Goal: Task Accomplishment & Management: Complete application form

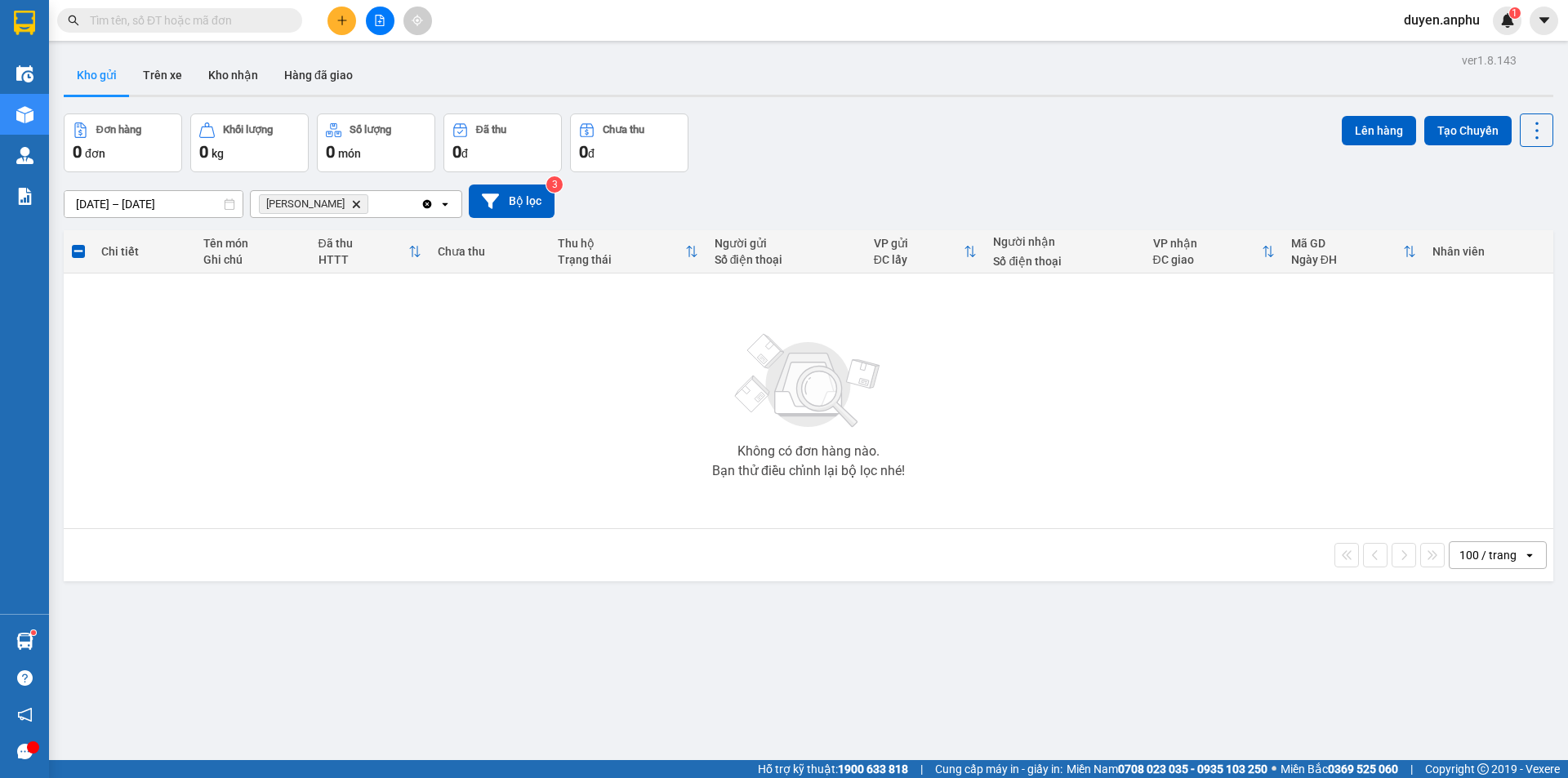
click at [380, 19] on icon "file-add" at bounding box center [380, 21] width 12 height 12
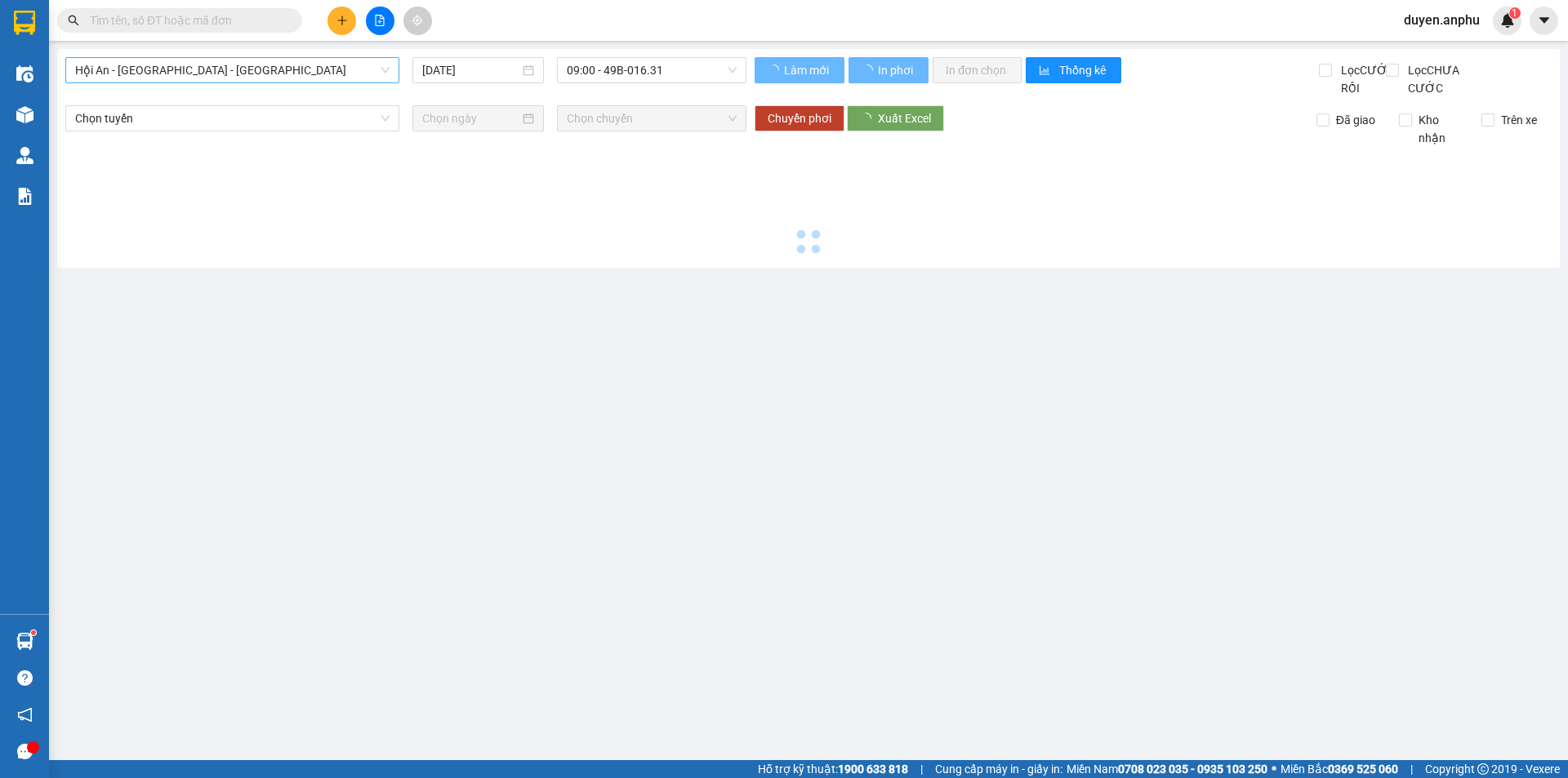
click at [201, 68] on span "Hội An - [GEOGRAPHIC_DATA] - [GEOGRAPHIC_DATA]" at bounding box center [232, 70] width 314 height 25
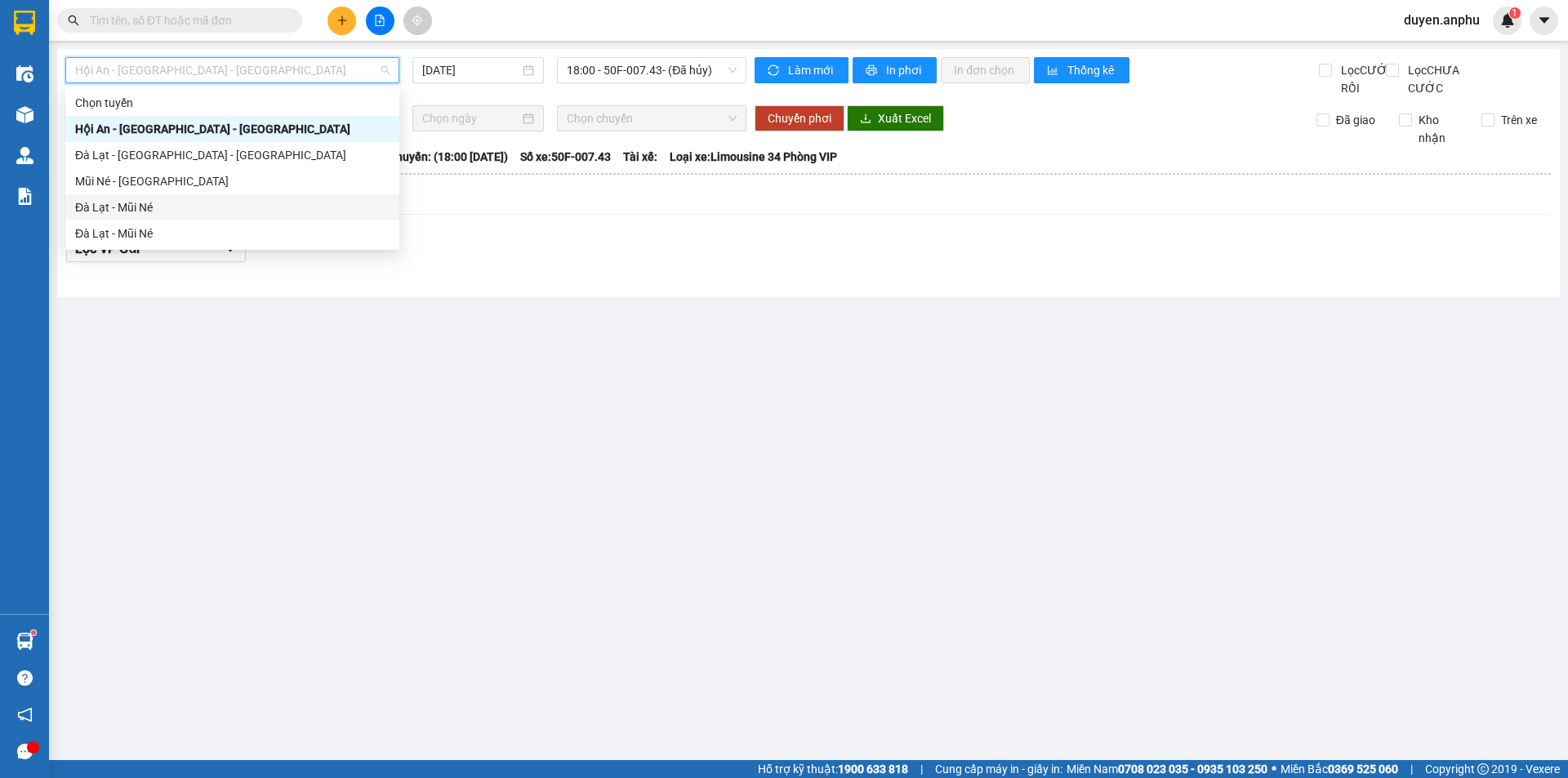
click at [122, 211] on div "Đà Lạt - Mũi Né" at bounding box center [232, 208] width 314 height 18
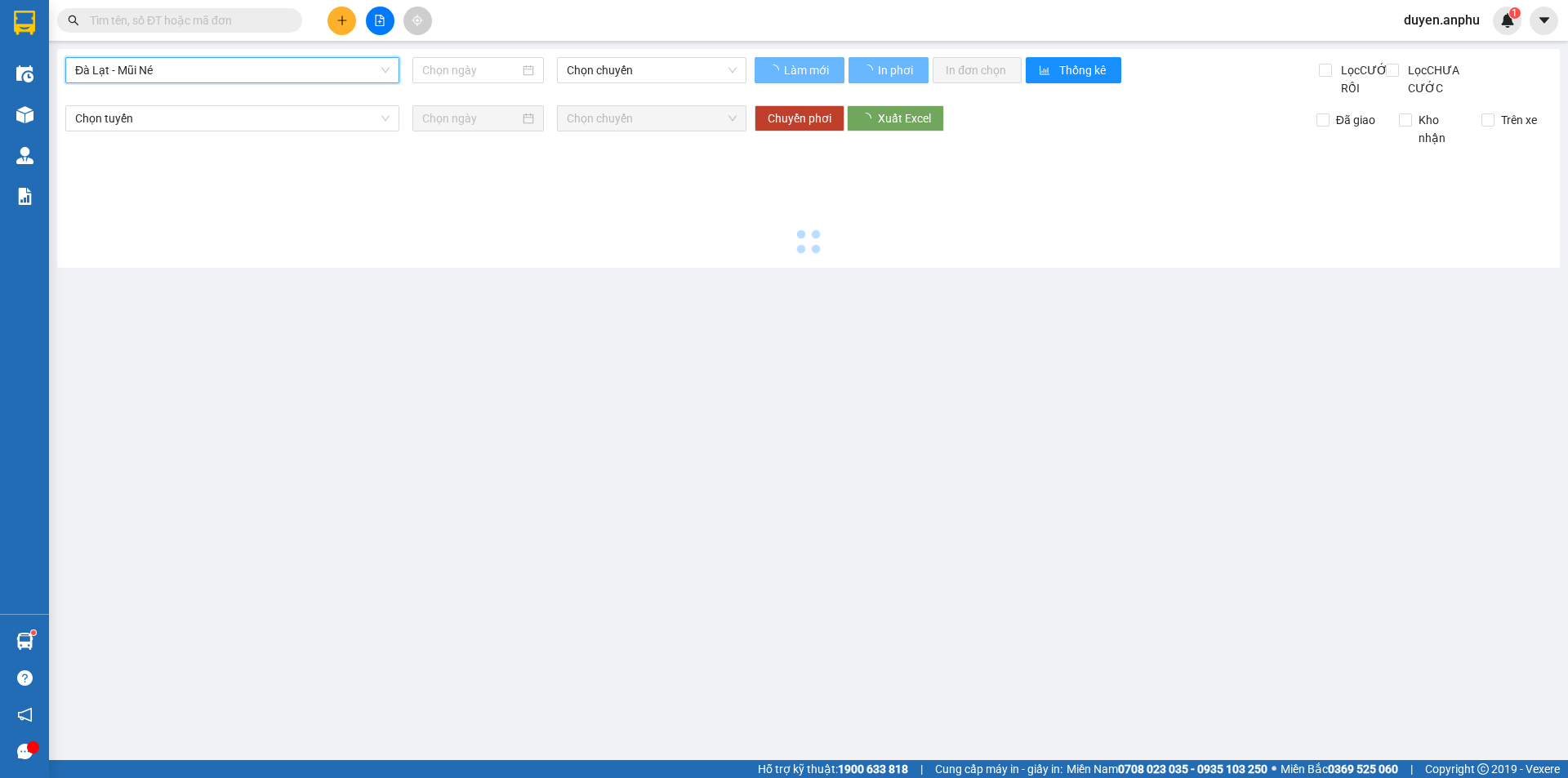
type input "[DATE]"
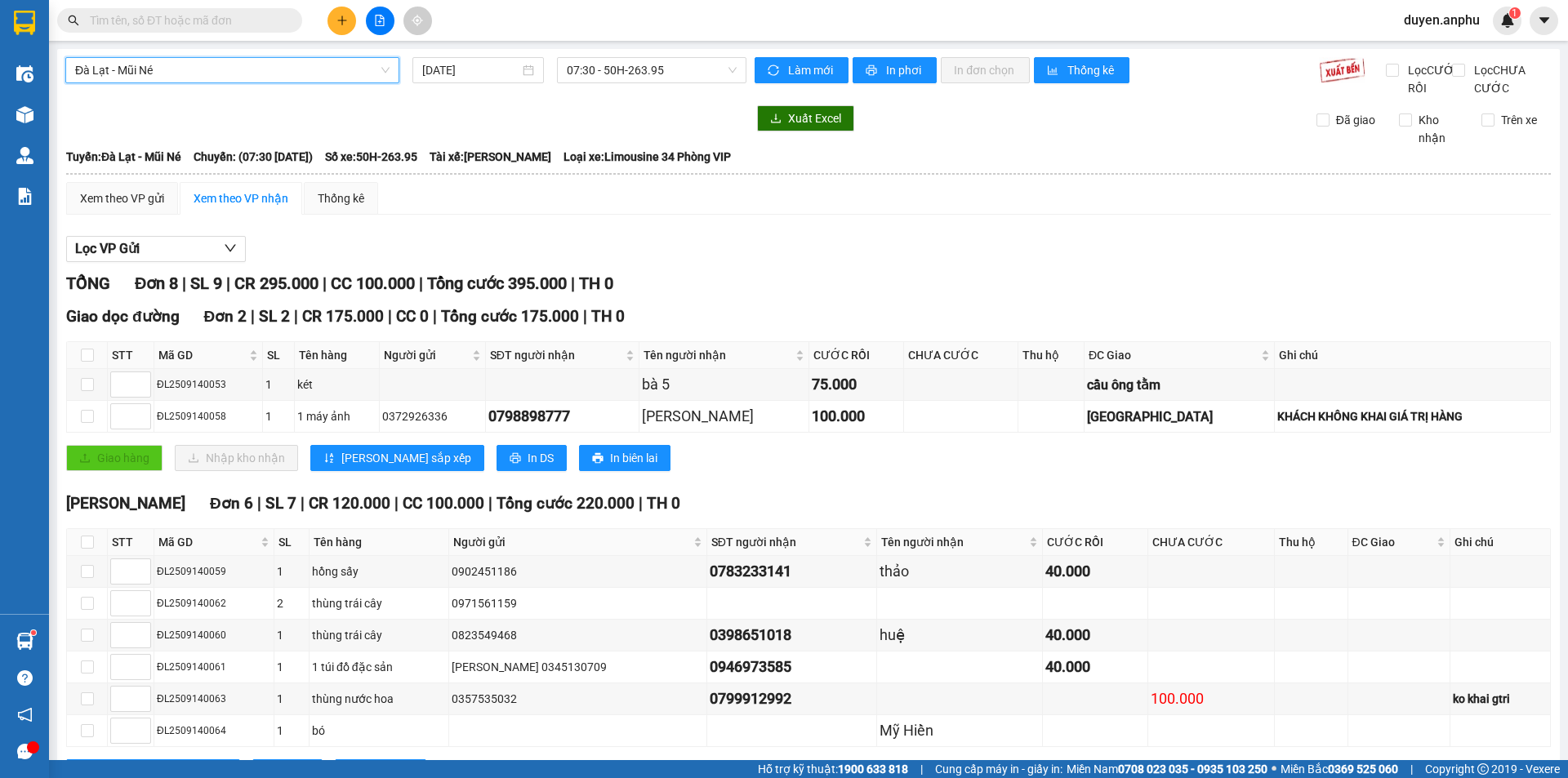
drag, startPoint x: 176, startPoint y: 69, endPoint x: 120, endPoint y: 133, distance: 85.0
click at [176, 73] on span "Đà Lạt - Mũi Né" at bounding box center [232, 70] width 314 height 25
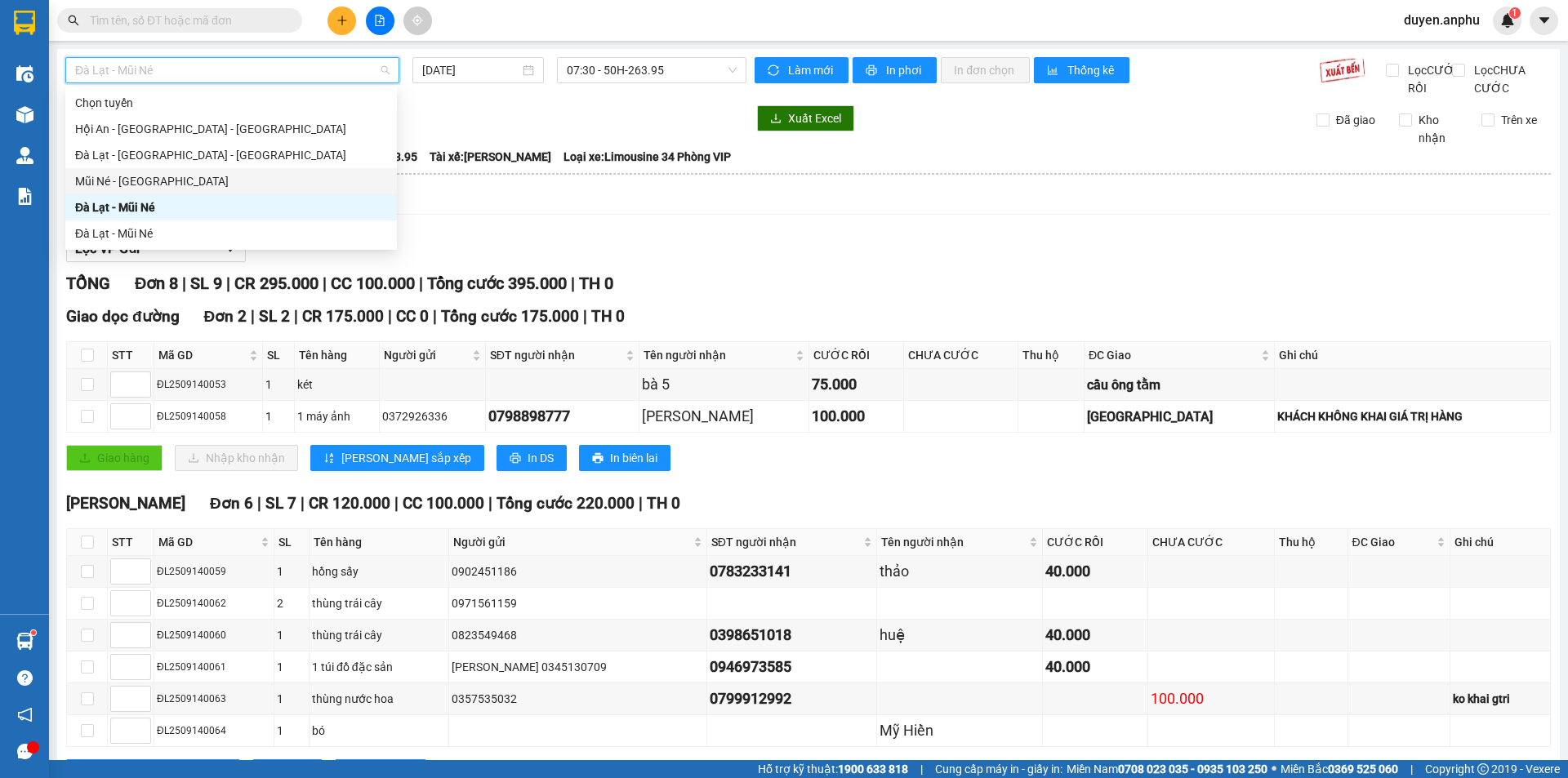
click at [110, 185] on div "Mũi Né - [GEOGRAPHIC_DATA]" at bounding box center [231, 181] width 312 height 18
type input "[DATE]"
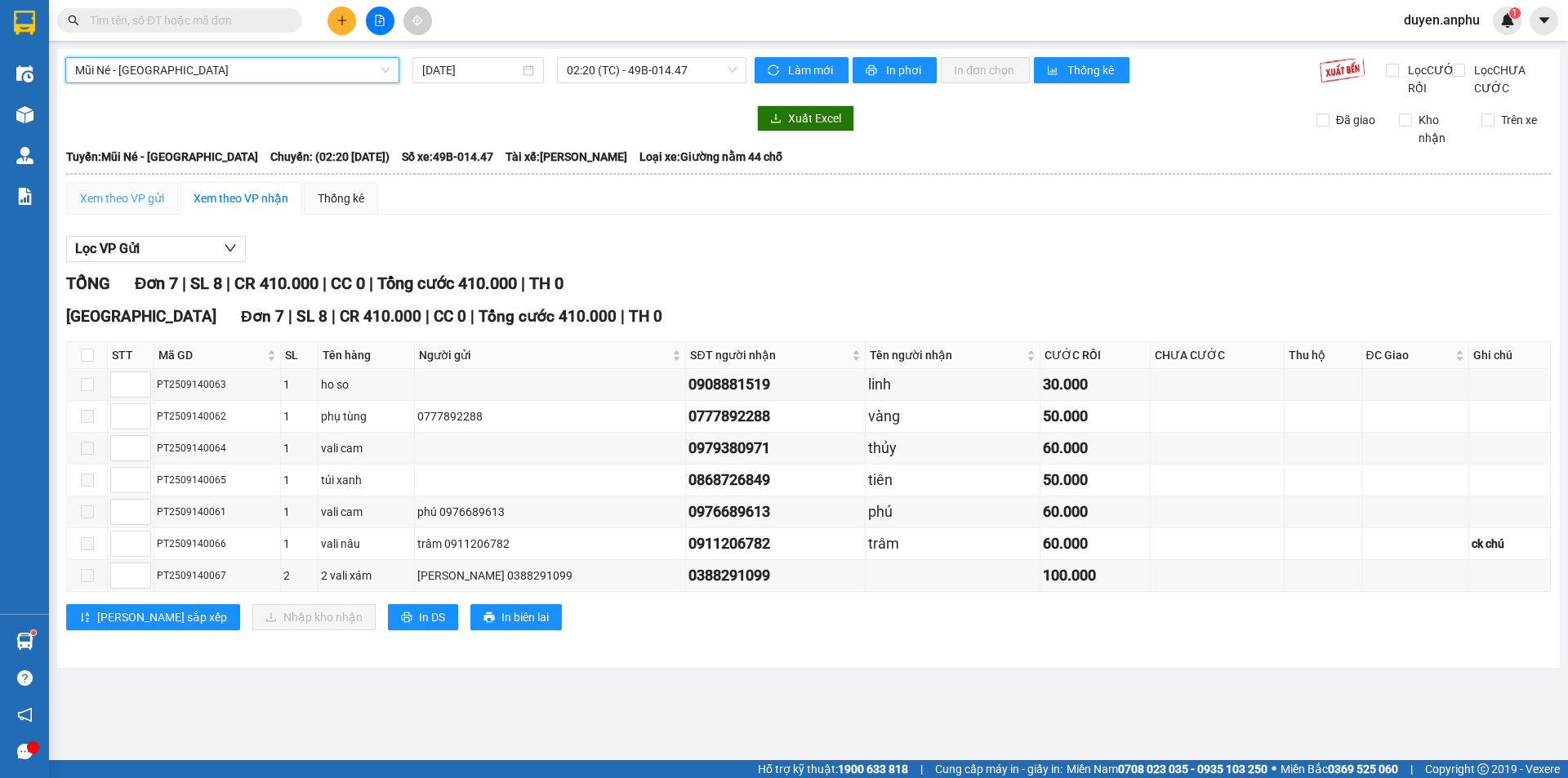
click at [98, 201] on div "Xem theo VP gửi" at bounding box center [122, 198] width 112 height 33
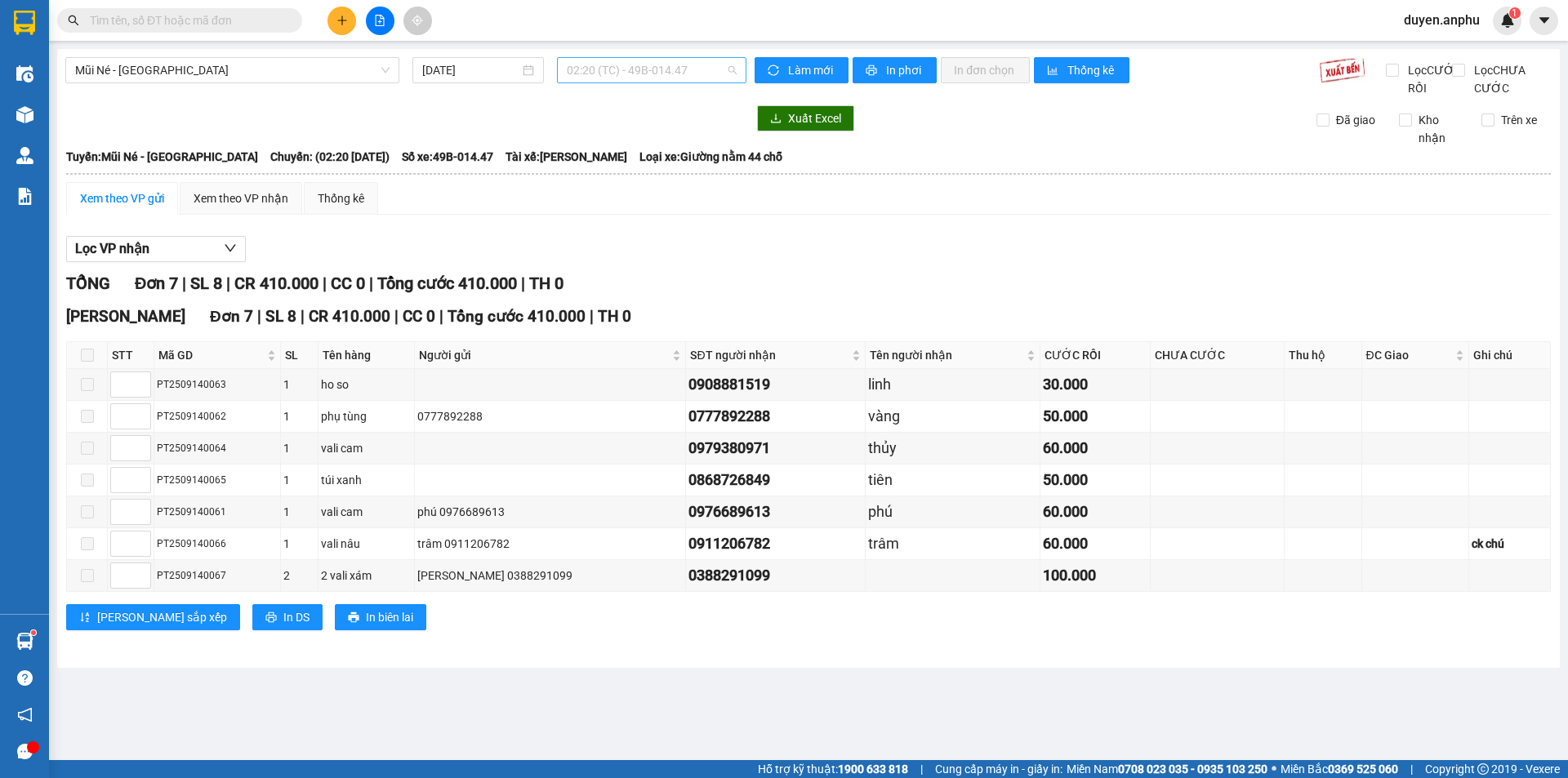
drag, startPoint x: 595, startPoint y: 78, endPoint x: 590, endPoint y: 123, distance: 45.3
click at [595, 79] on span "02:20 (TC) - 49B-014.47" at bounding box center [651, 70] width 170 height 25
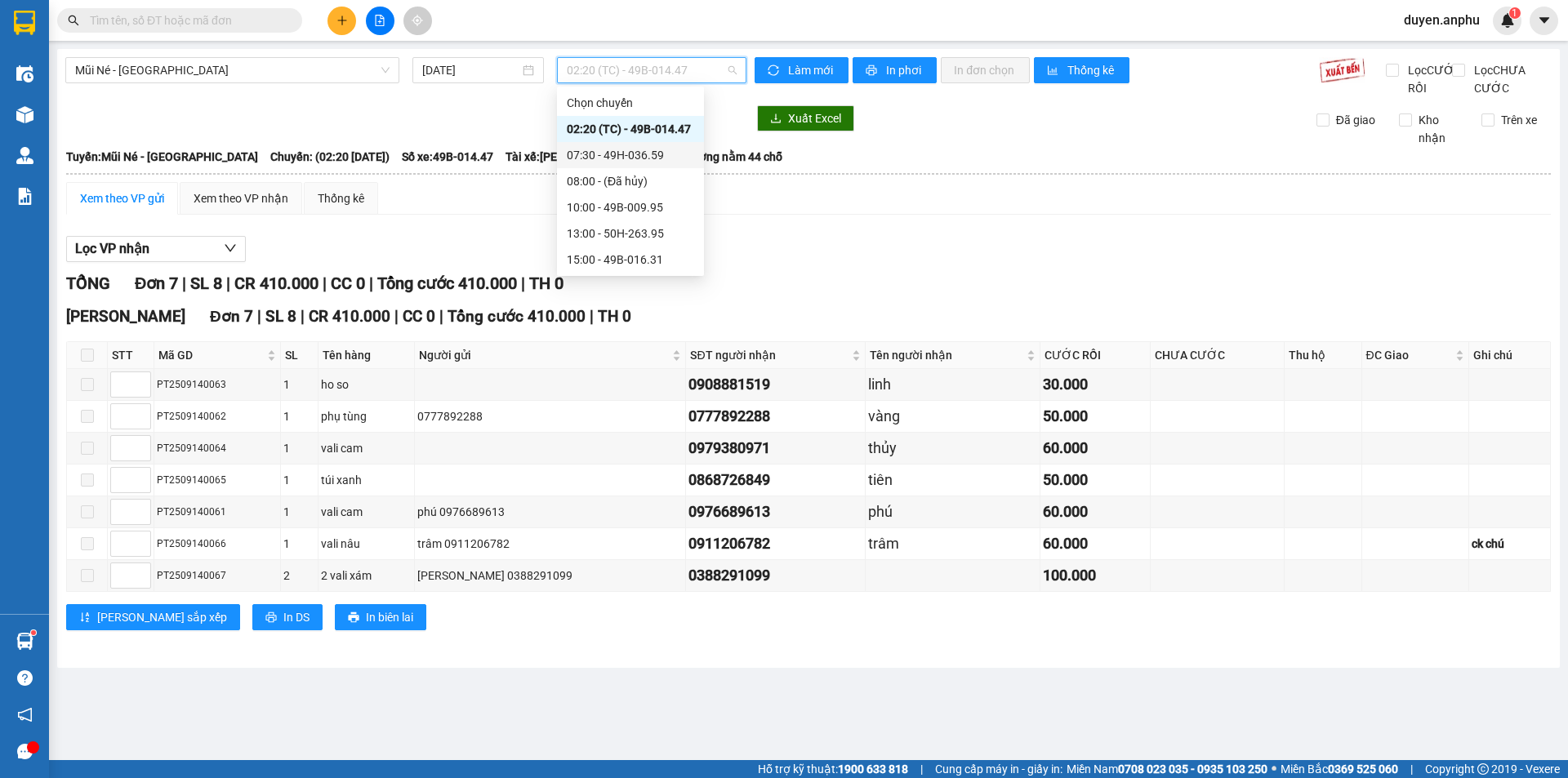
click at [588, 158] on div "07:30 - 49H-036.59" at bounding box center [630, 155] width 127 height 18
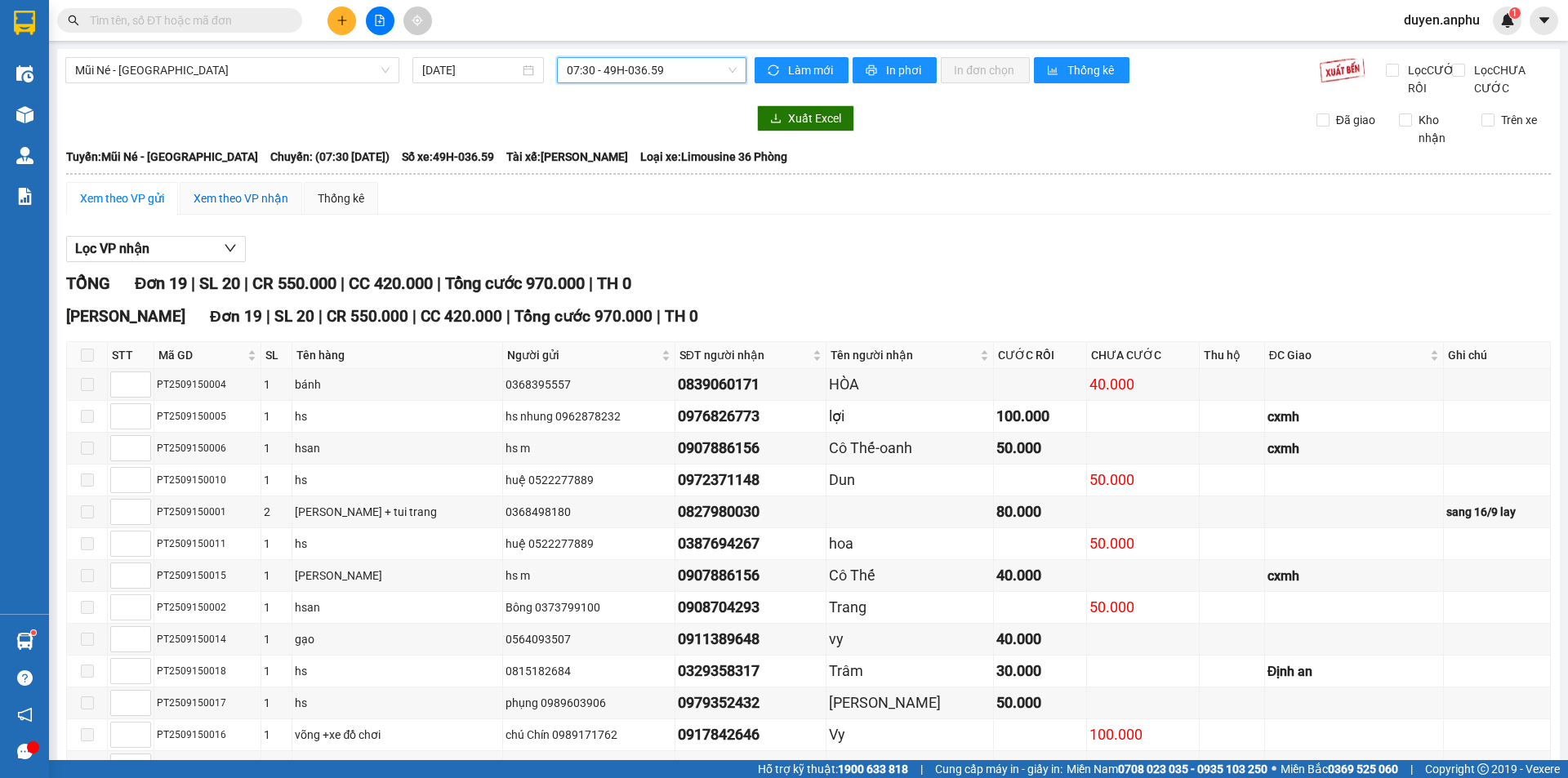
click at [246, 208] on div "Xem theo VP nhận" at bounding box center [241, 198] width 95 height 18
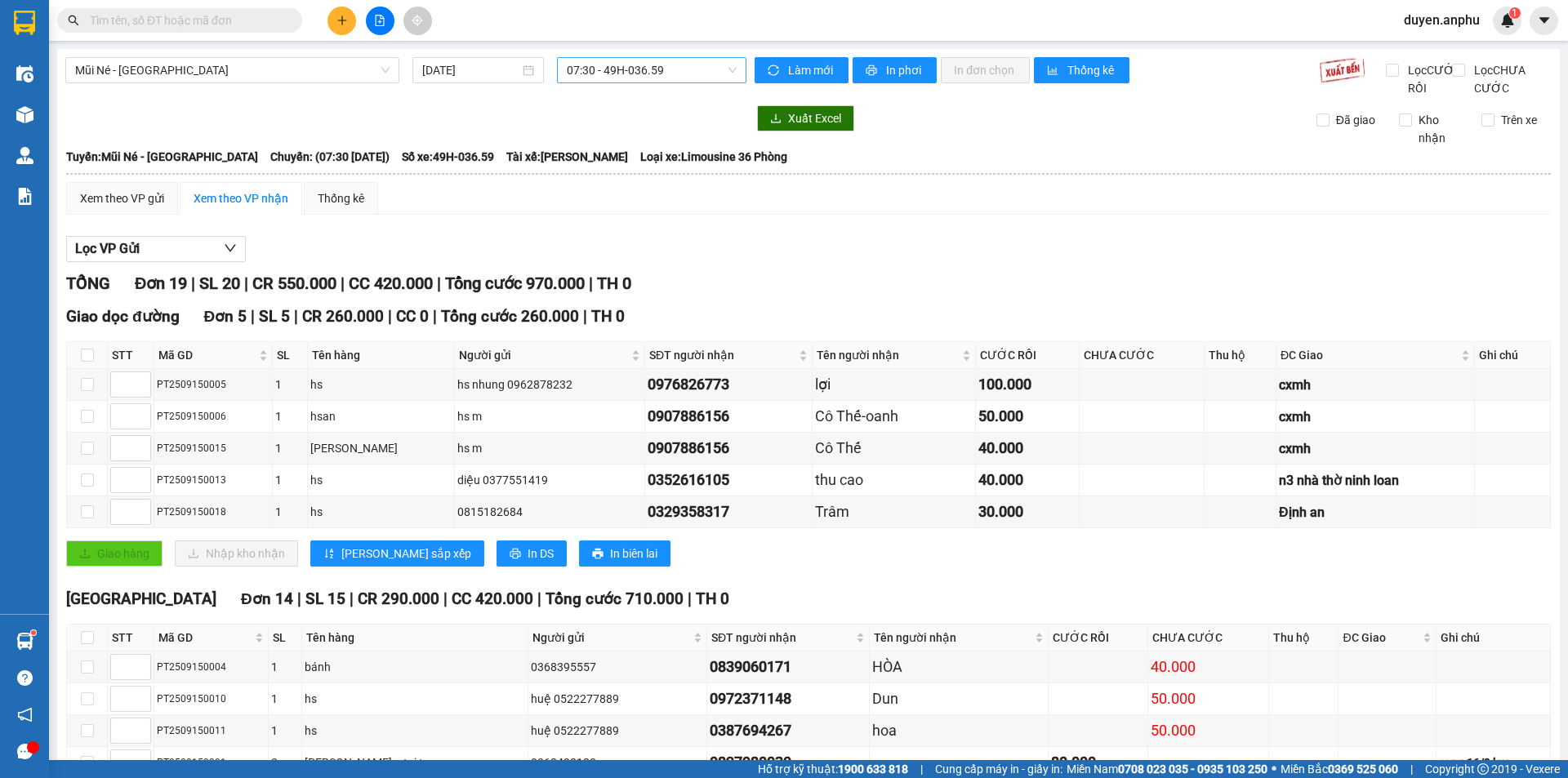
click at [593, 65] on span "07:30 - 49H-036.59" at bounding box center [651, 70] width 170 height 25
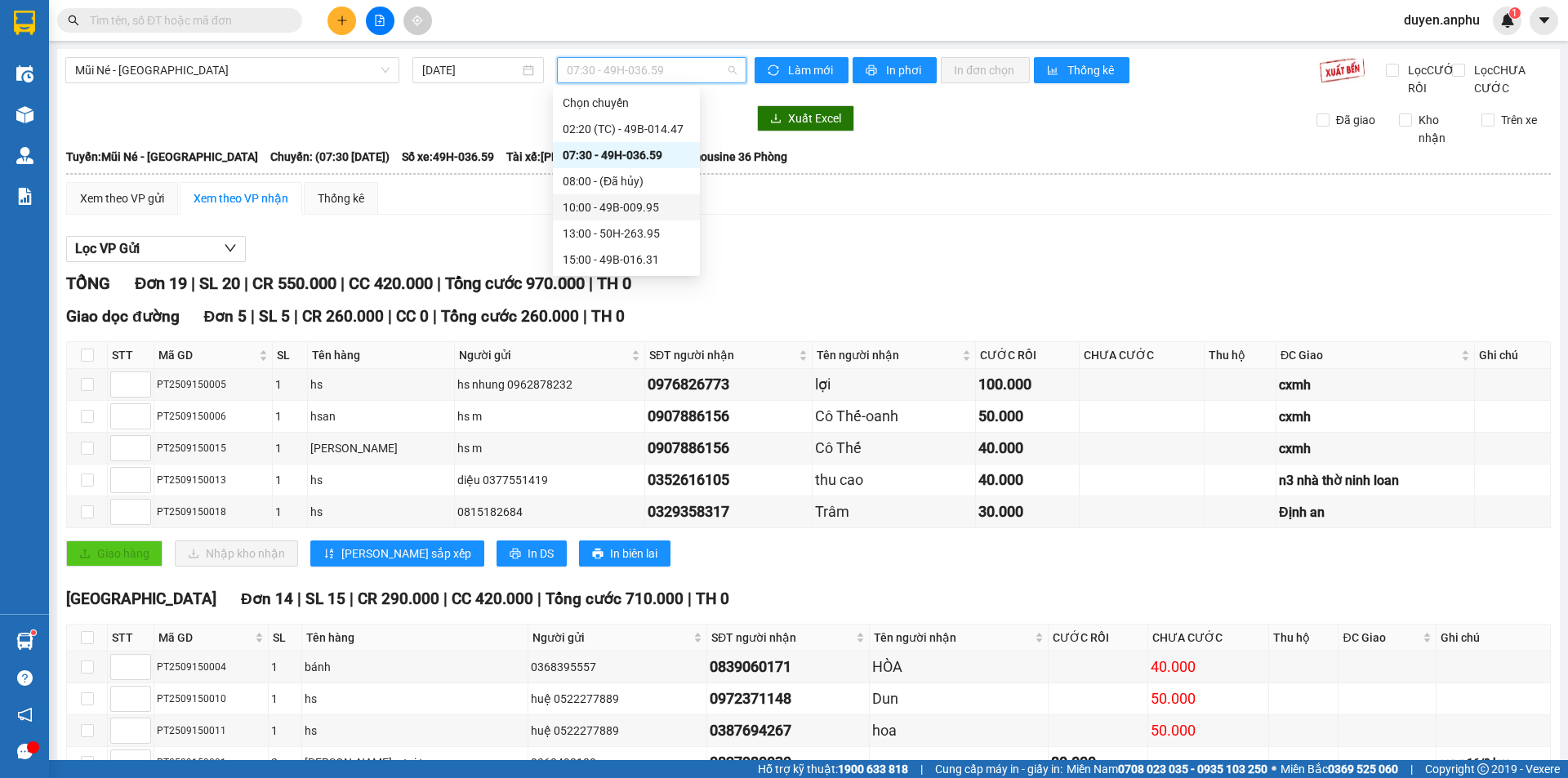
click at [588, 198] on div "10:00 - 49B-009.95" at bounding box center [627, 208] width 147 height 26
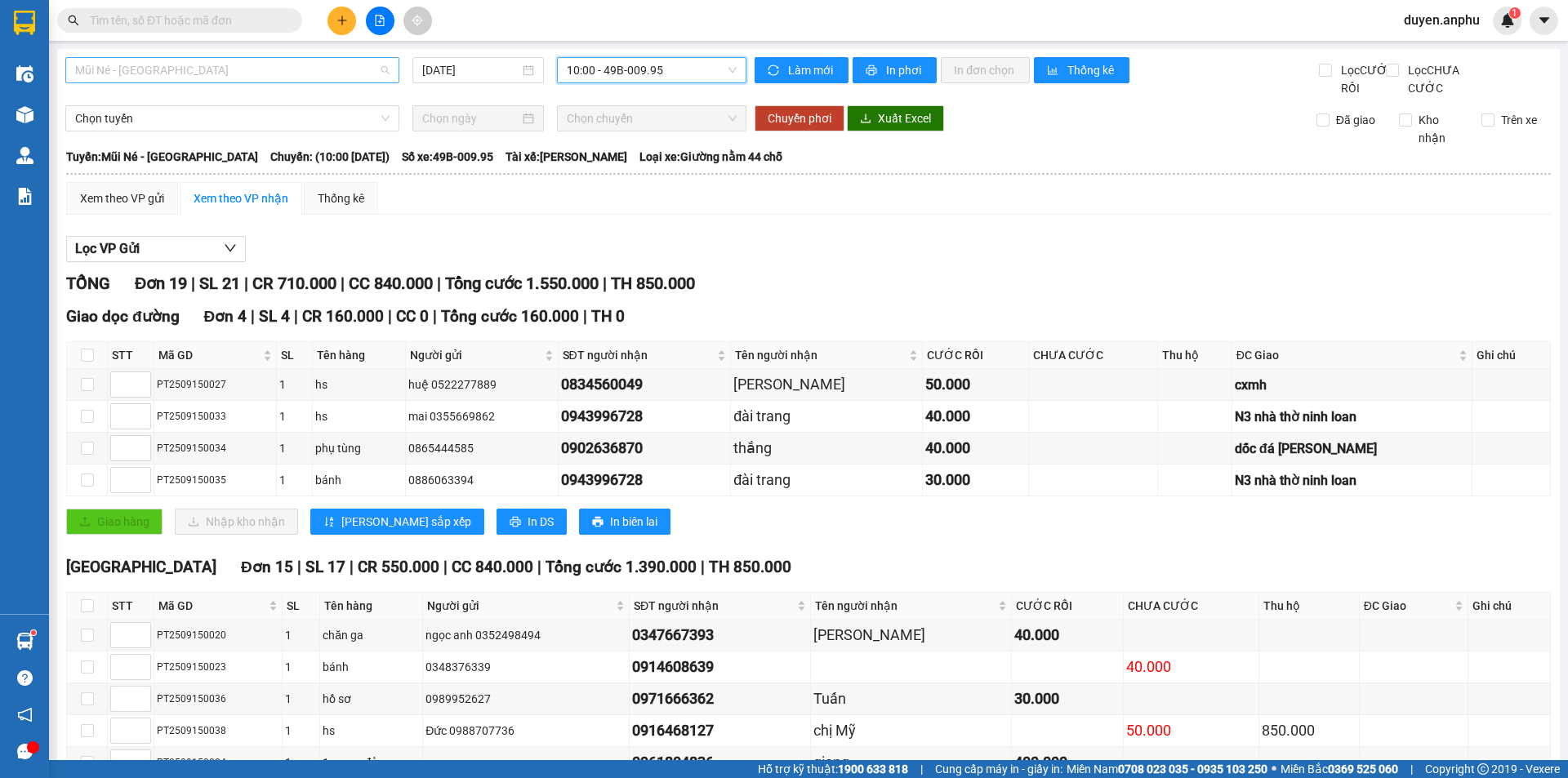
click at [255, 73] on span "Mũi Né - [GEOGRAPHIC_DATA]" at bounding box center [232, 70] width 314 height 25
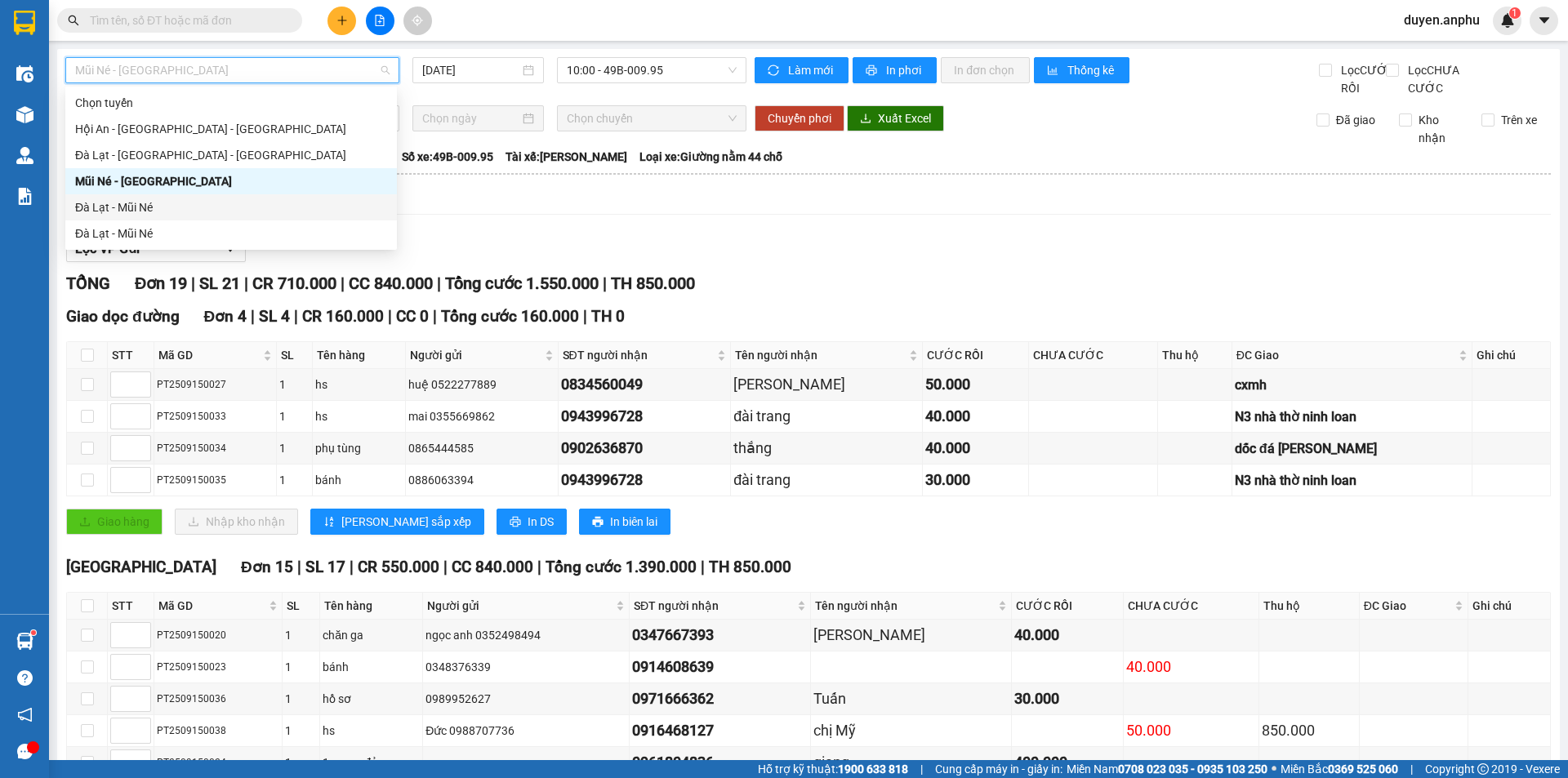
click at [127, 199] on div "Đà Lạt - Mũi Né" at bounding box center [231, 208] width 312 height 18
type input "[DATE]"
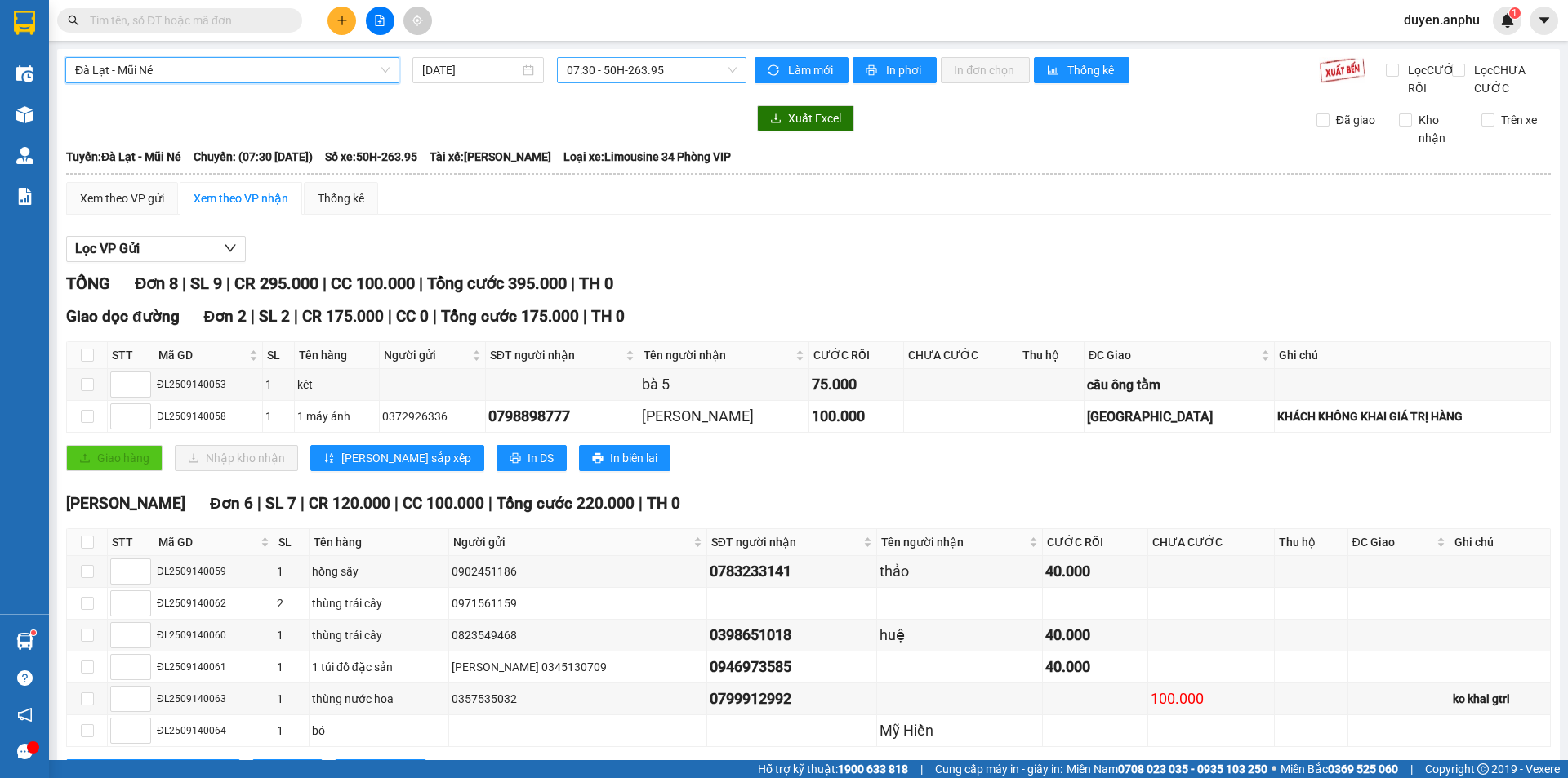
click at [589, 65] on span "07:30 - 50H-263.95" at bounding box center [651, 70] width 170 height 25
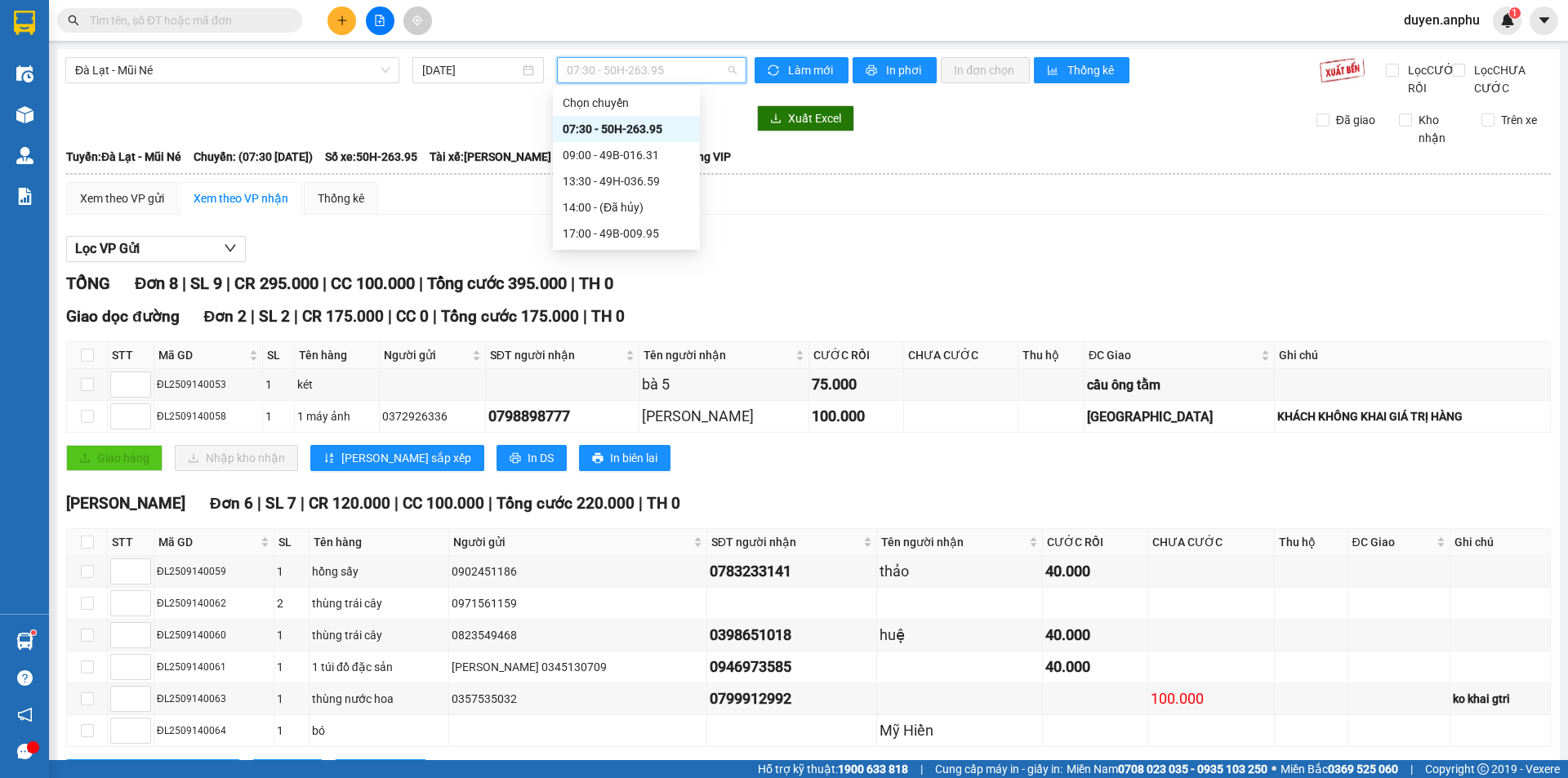
click at [590, 135] on div "07:30 - 50H-263.95" at bounding box center [626, 129] width 127 height 18
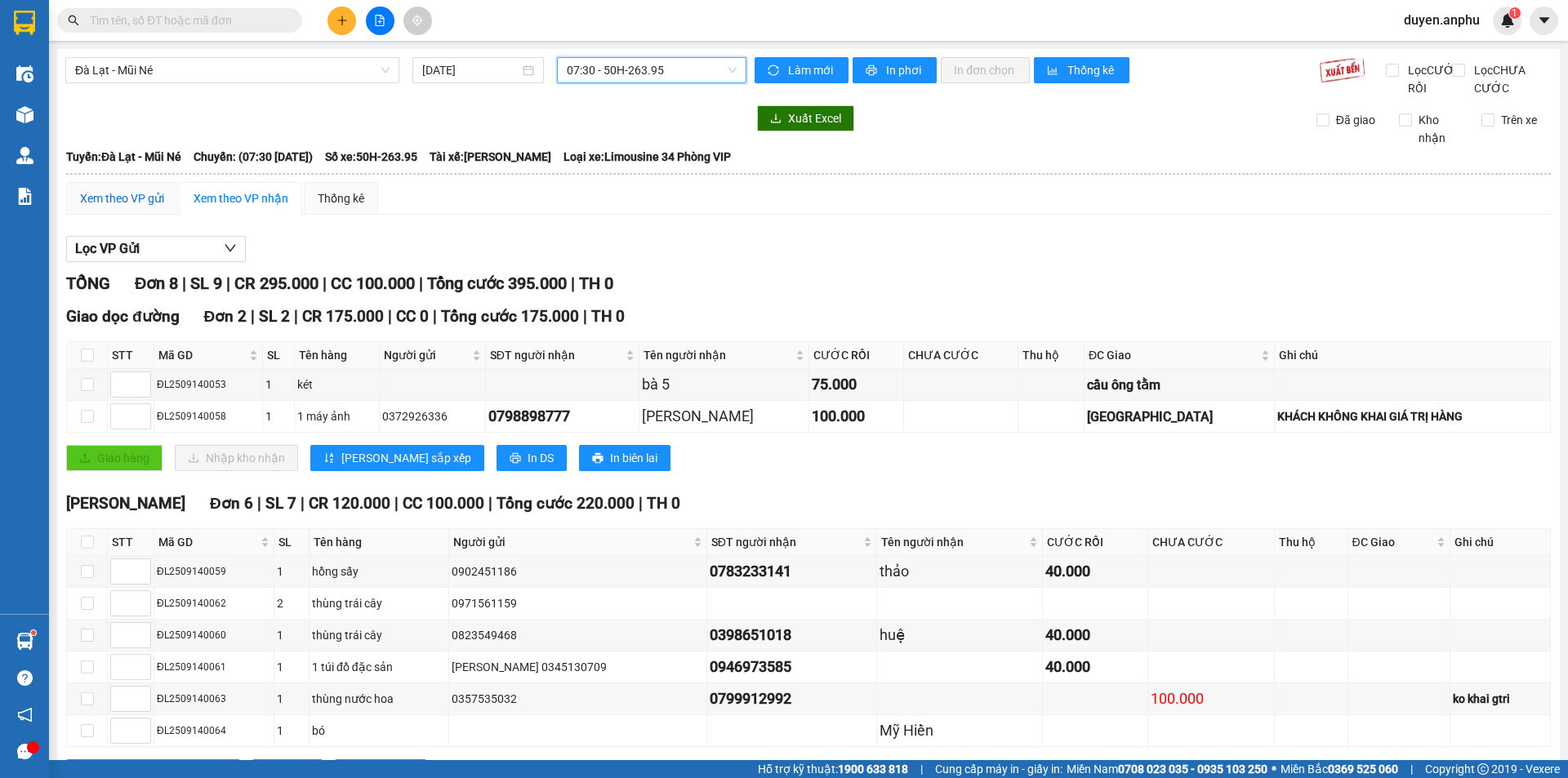
click at [105, 208] on div "Xem theo VP gửi" at bounding box center [122, 198] width 84 height 18
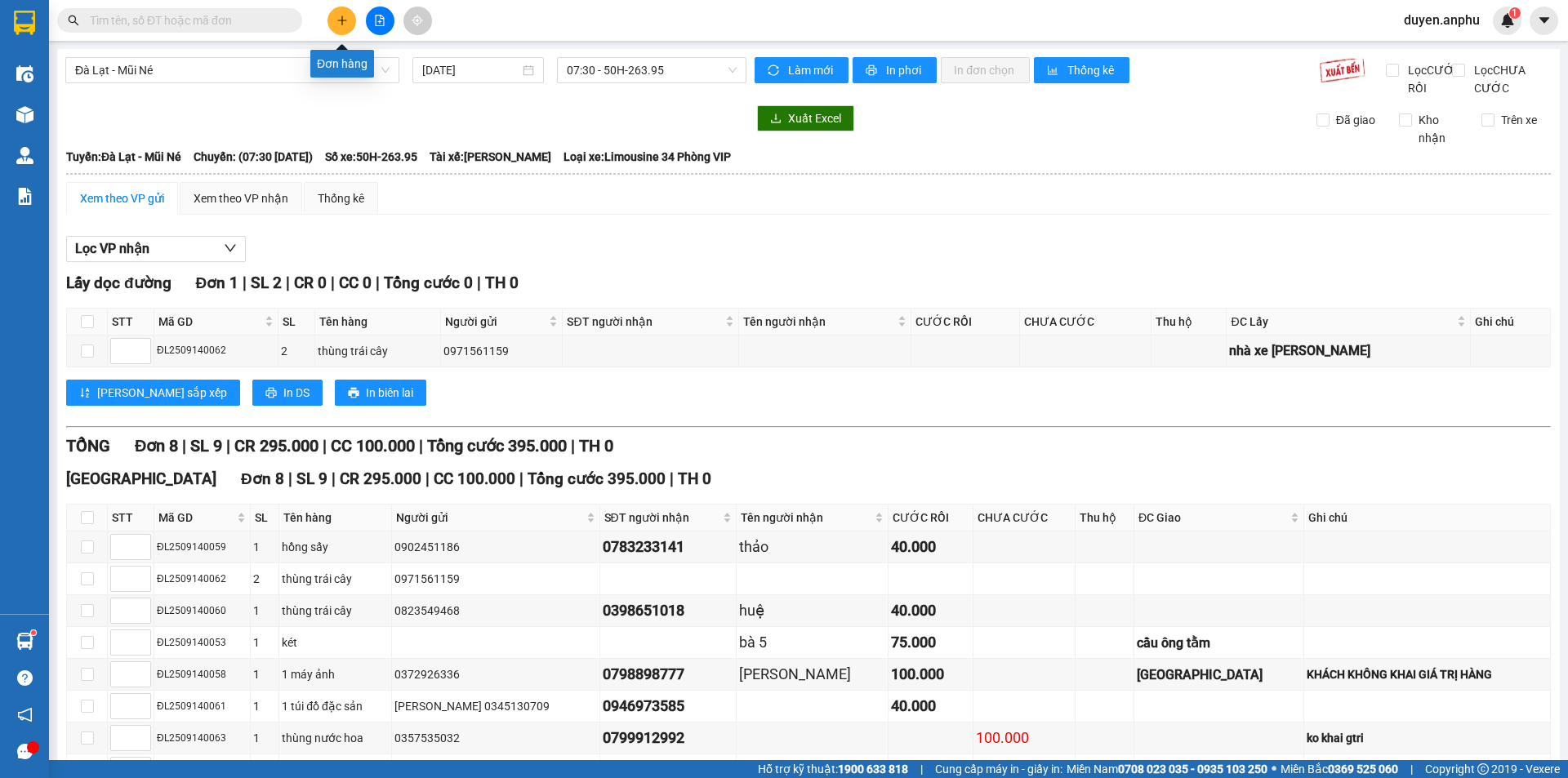
click at [348, 24] on button at bounding box center [342, 21] width 29 height 29
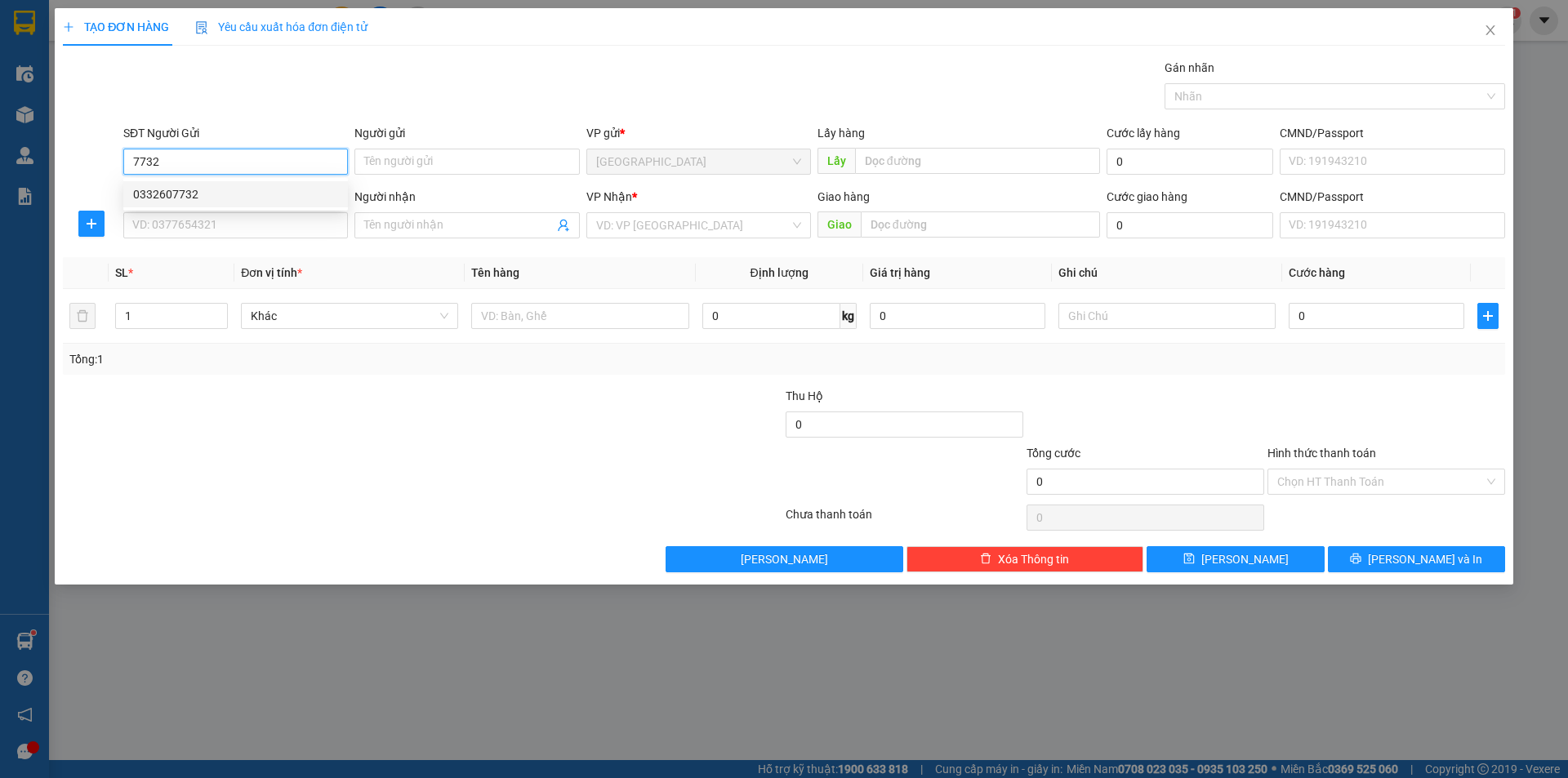
click at [206, 185] on div "0332607732" at bounding box center [236, 194] width 205 height 18
type input "0332607732"
type input "cf Trang"
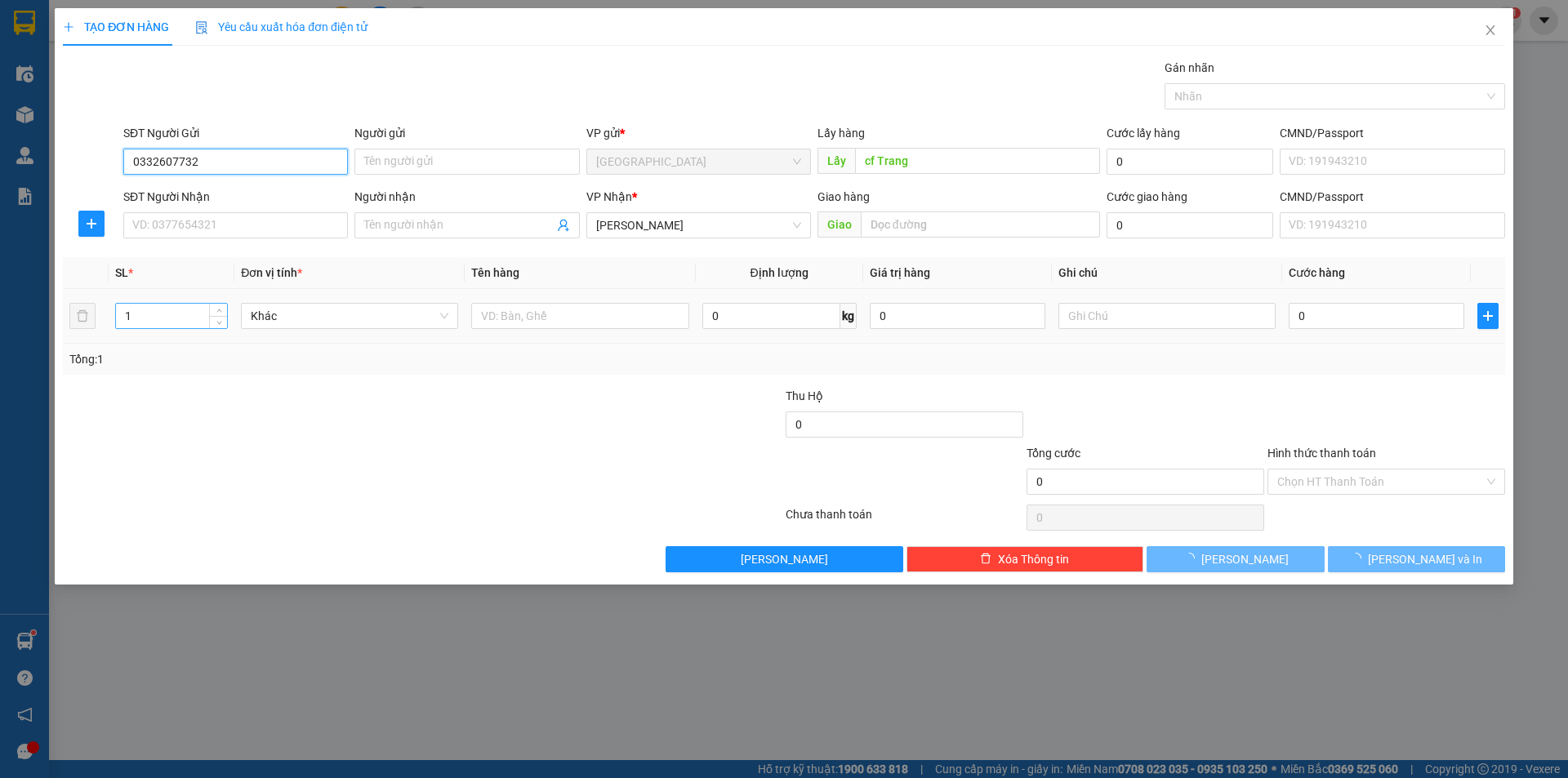
type input "0332607732"
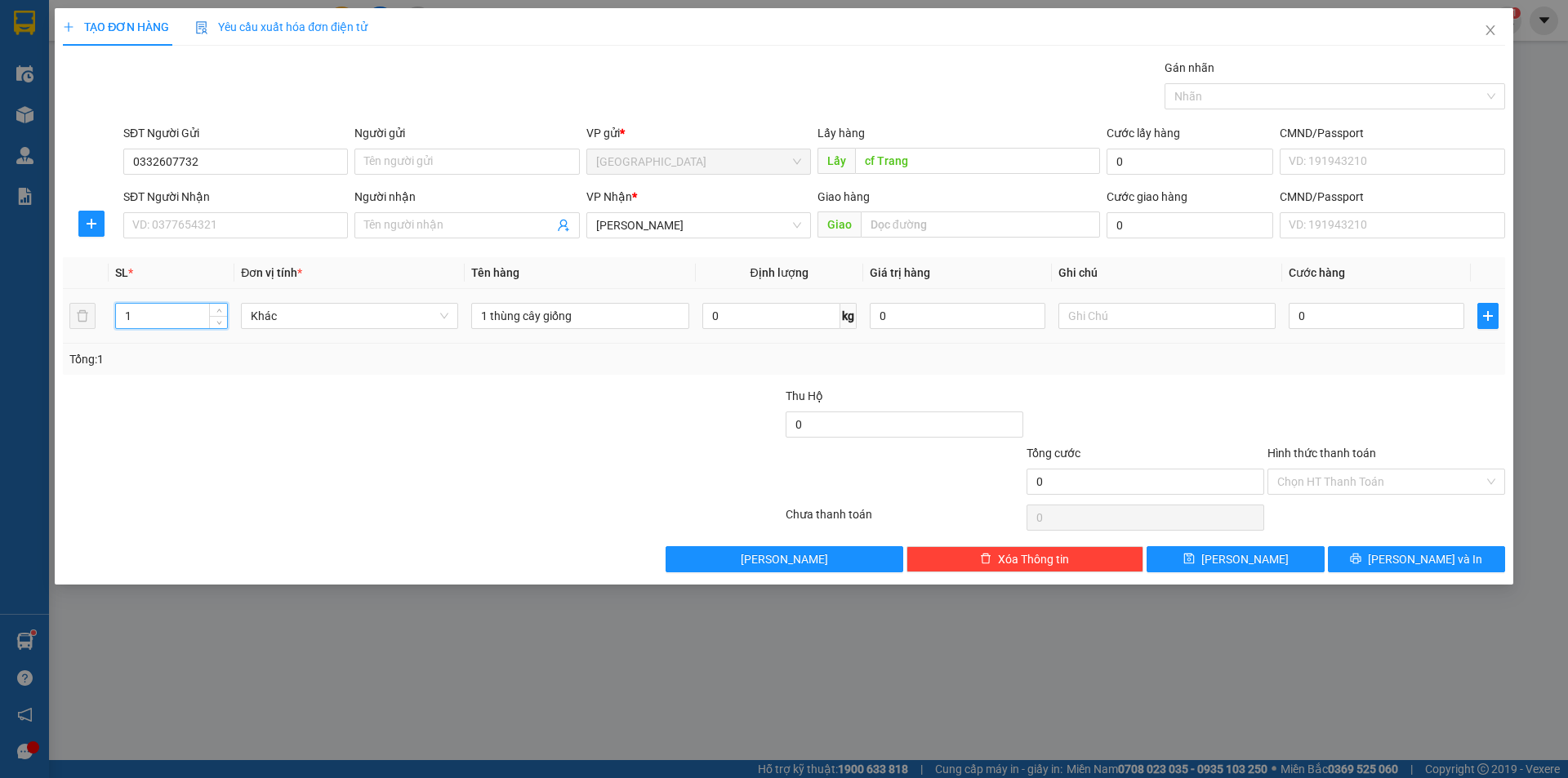
click at [0, 312] on div "TẠO ĐƠN HÀNG Yêu cầu xuất hóa đơn điện tử Transit Pickup Surcharge Ids Transit …" at bounding box center [784, 389] width 1568 height 778
type input "2"
drag, startPoint x: 481, startPoint y: 317, endPoint x: 490, endPoint y: 320, distance: 9.5
click at [490, 320] on input "1 thùng cây giống" at bounding box center [580, 316] width 218 height 26
type input "2 thùng cây giống"
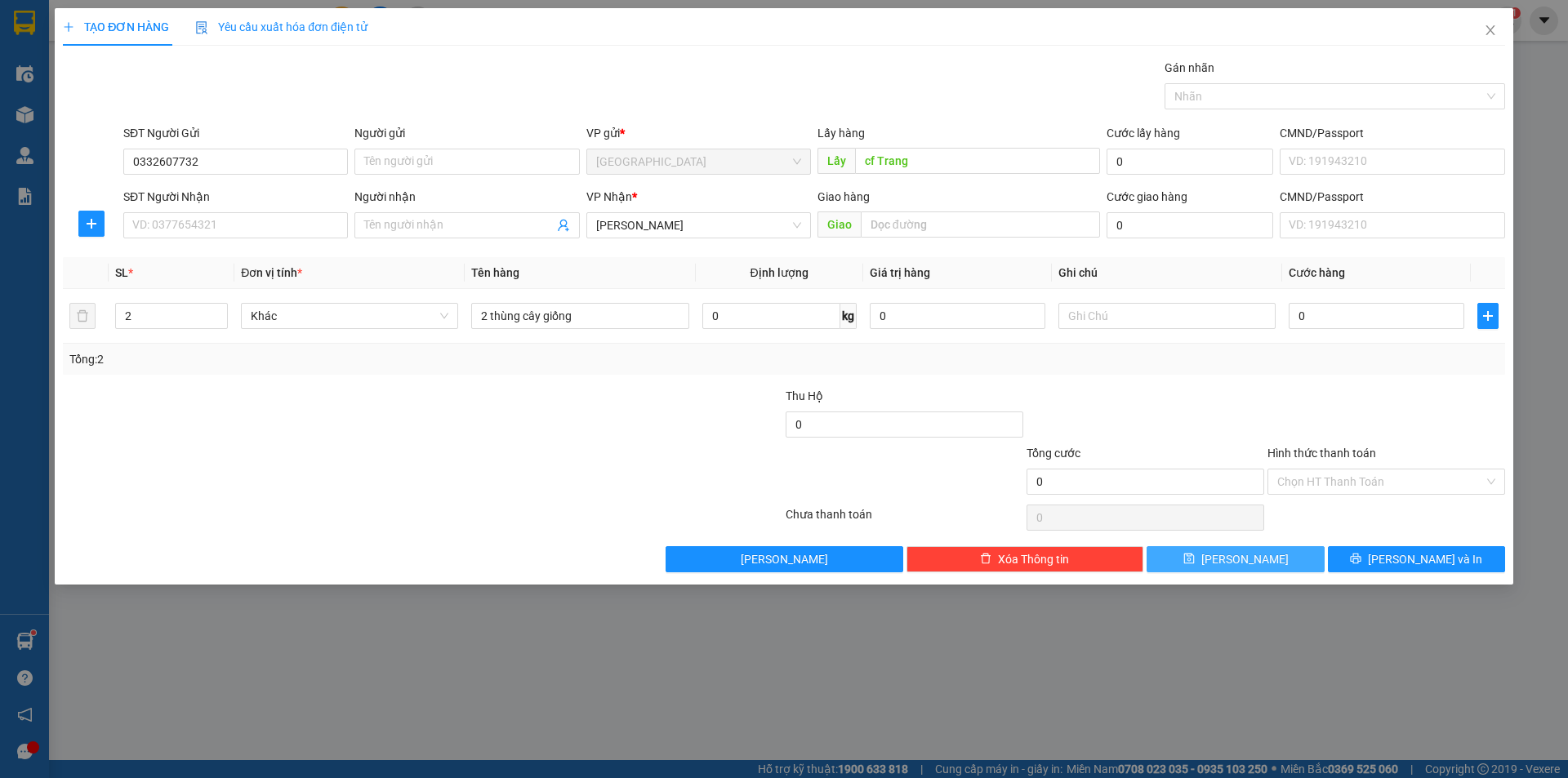
click at [1230, 551] on button "[PERSON_NAME]" at bounding box center [1236, 560] width 177 height 26
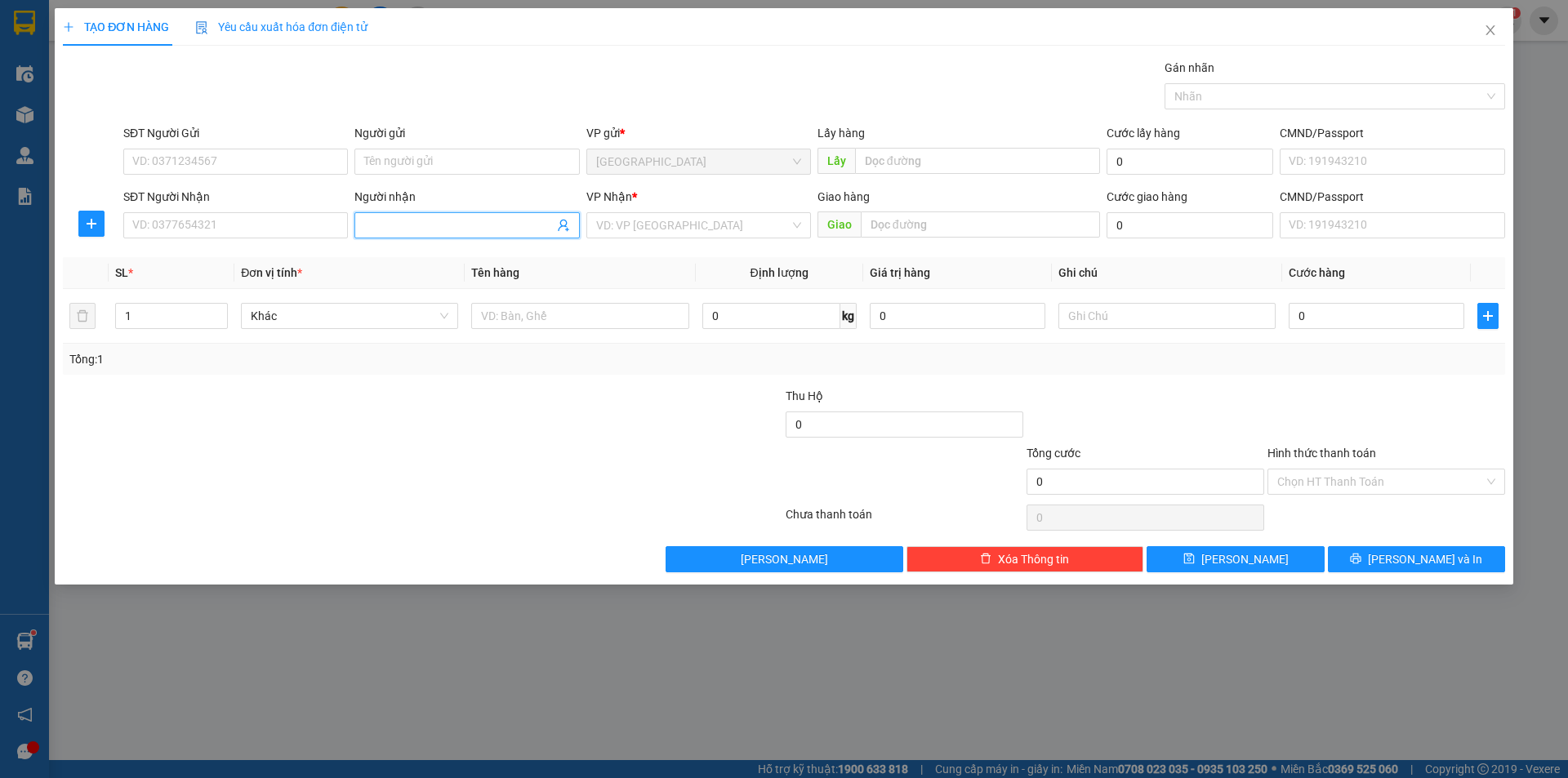
click at [414, 220] on input "Người nhận" at bounding box center [458, 226] width 189 height 18
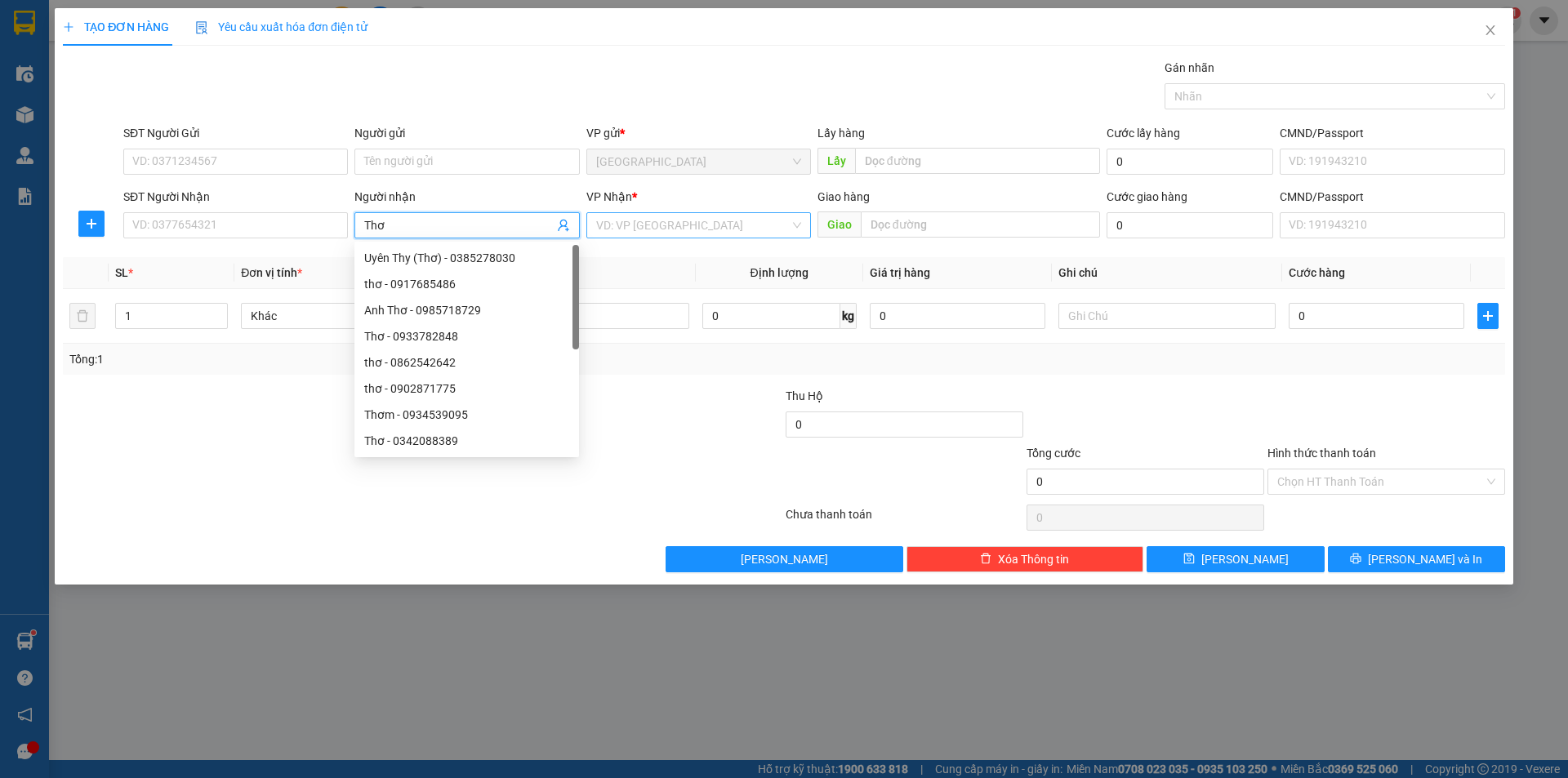
type input "Thơ"
drag, startPoint x: 633, startPoint y: 231, endPoint x: 610, endPoint y: 299, distance: 71.8
click at [636, 232] on input "search" at bounding box center [693, 226] width 194 height 25
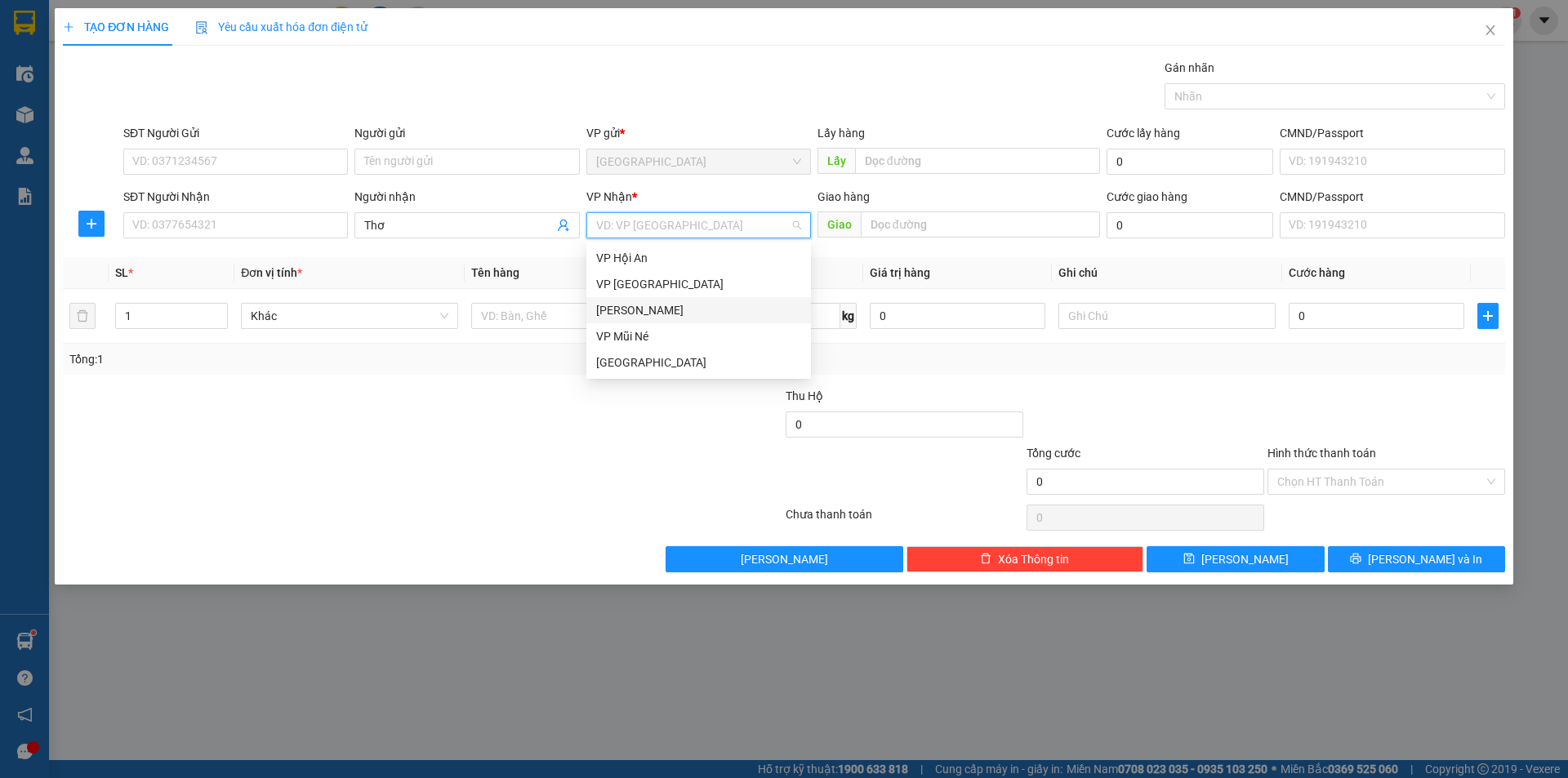
click at [628, 305] on div "[PERSON_NAME]" at bounding box center [699, 310] width 205 height 18
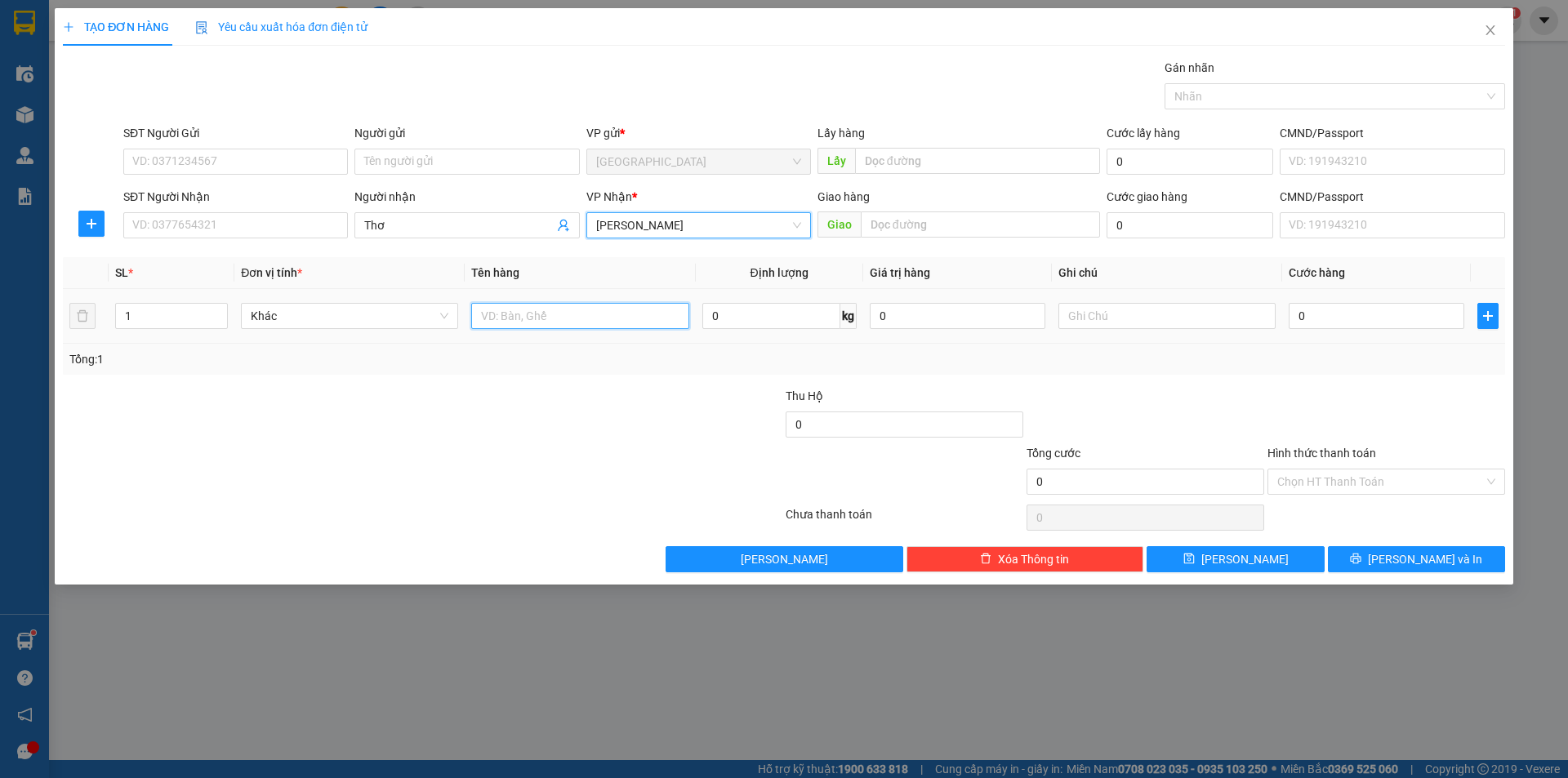
click at [556, 317] on input "text" at bounding box center [580, 316] width 218 height 26
type input "1t đậu"
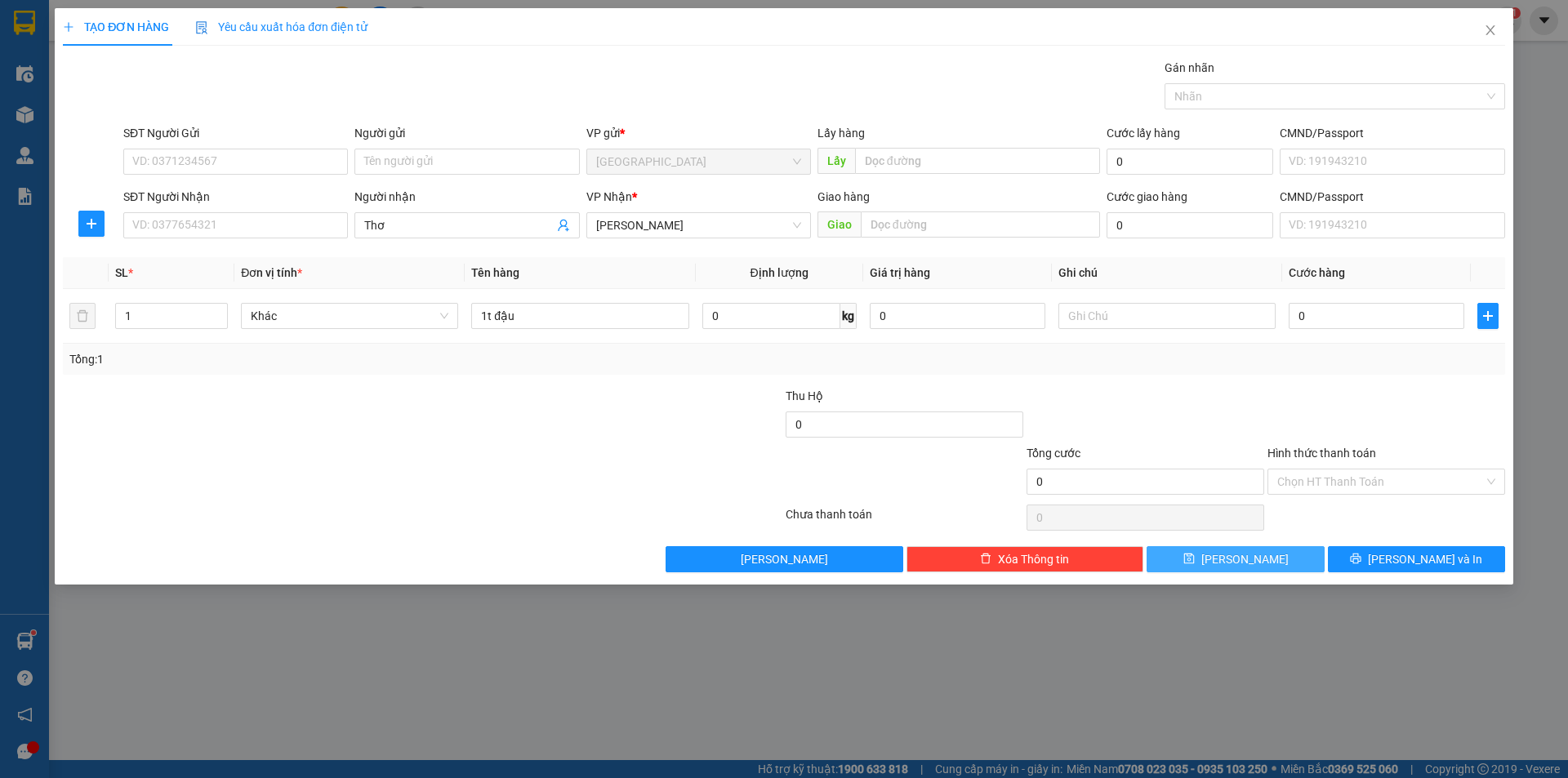
click at [1239, 570] on button "[PERSON_NAME]" at bounding box center [1236, 560] width 177 height 26
